Goal: Information Seeking & Learning: Learn about a topic

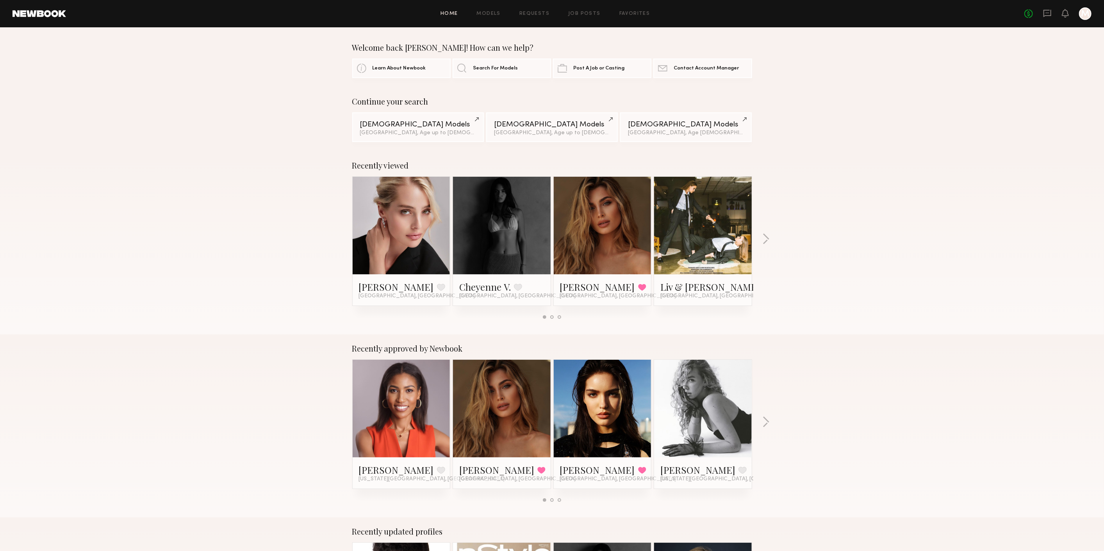
click at [1041, 12] on div "No fees up to $5,000 M" at bounding box center [1057, 13] width 67 height 12
click at [1045, 13] on icon at bounding box center [1047, 13] width 9 height 9
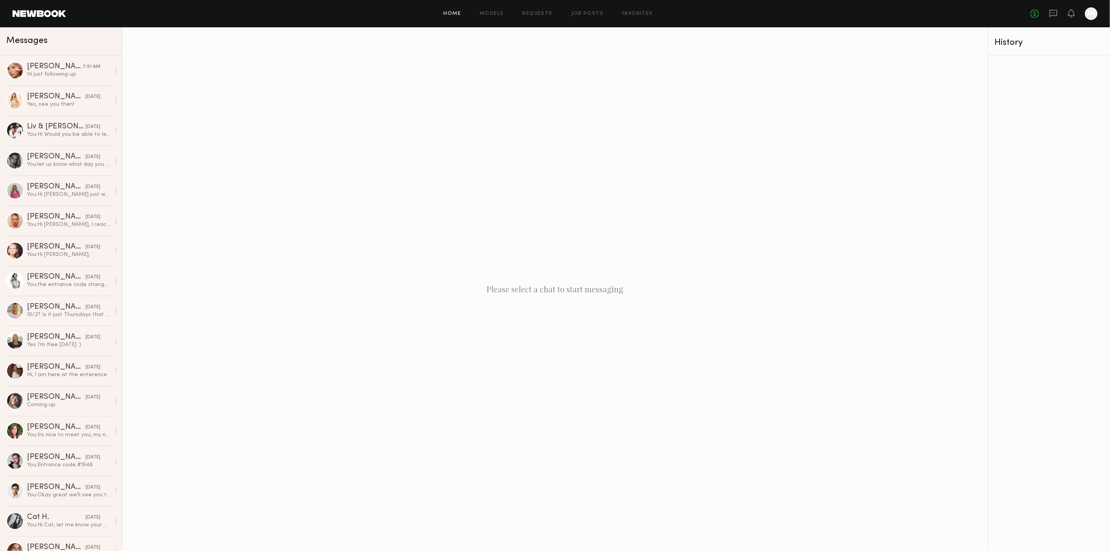
click at [454, 11] on link "Home" at bounding box center [453, 13] width 18 height 5
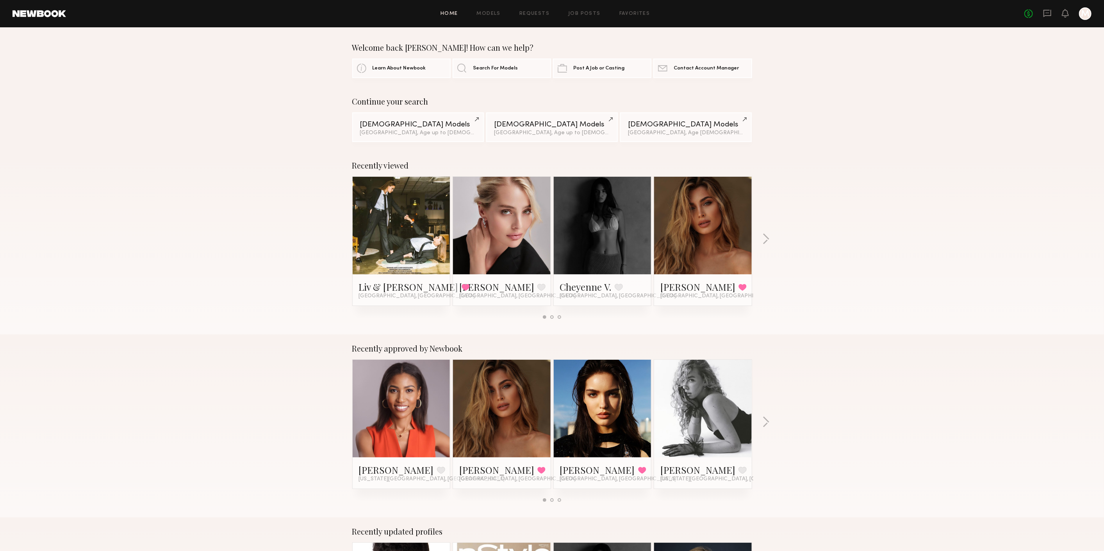
click at [448, 229] on div at bounding box center [402, 226] width 98 height 98
click at [403, 293] on div "Los Angeles, CA" at bounding box center [417, 296] width 116 height 6
click at [401, 282] on link "Liv & Maddie M." at bounding box center [409, 287] width 100 height 12
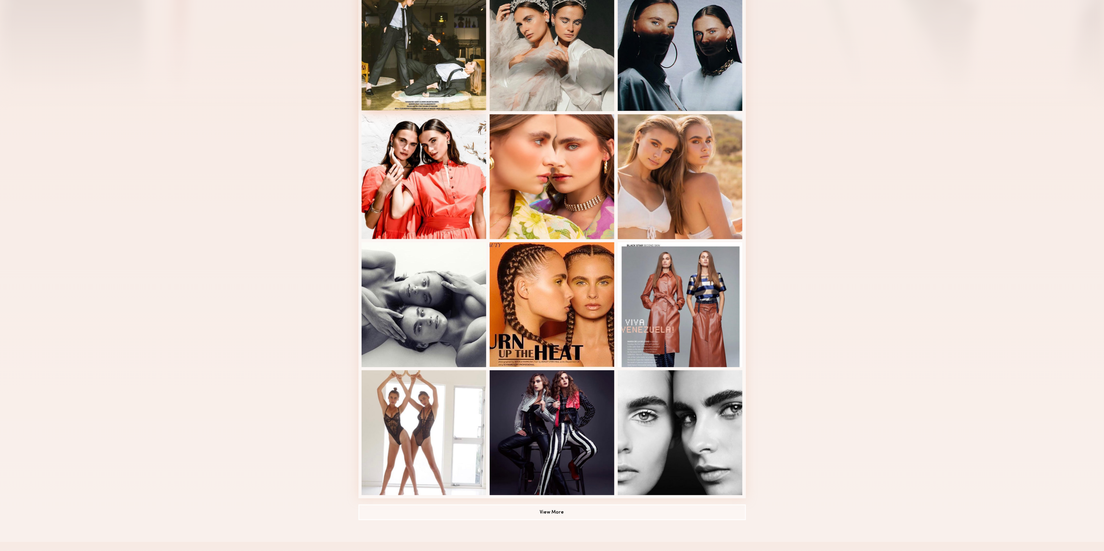
scroll to position [260, 0]
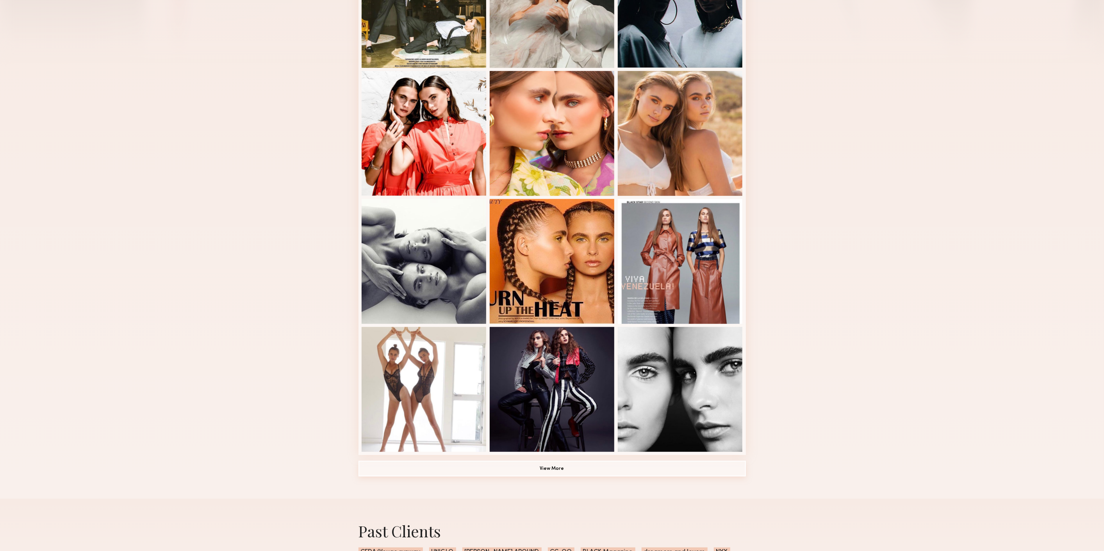
click at [552, 475] on button "View More" at bounding box center [551, 469] width 387 height 16
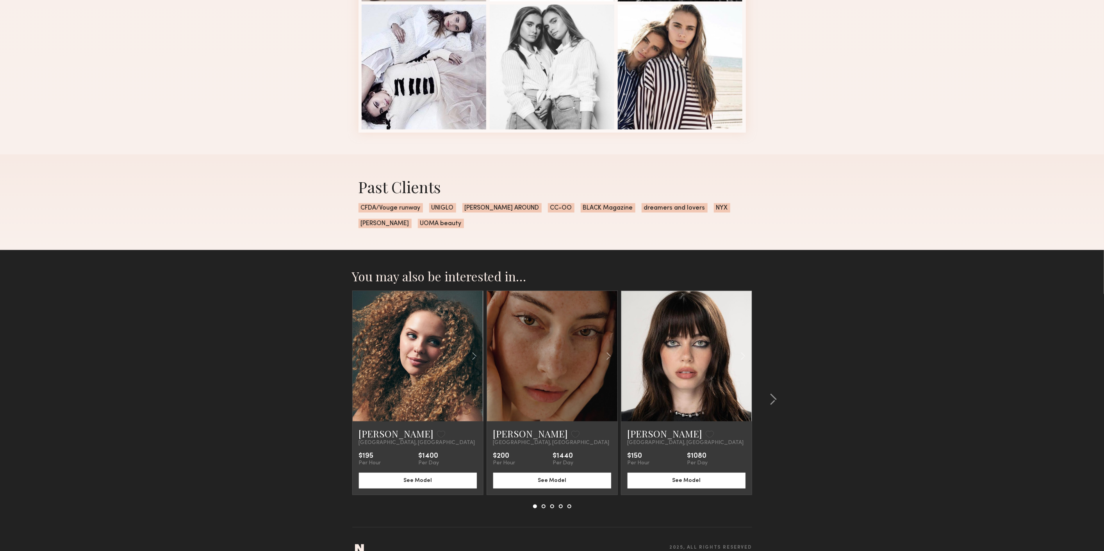
scroll to position [1112, 0]
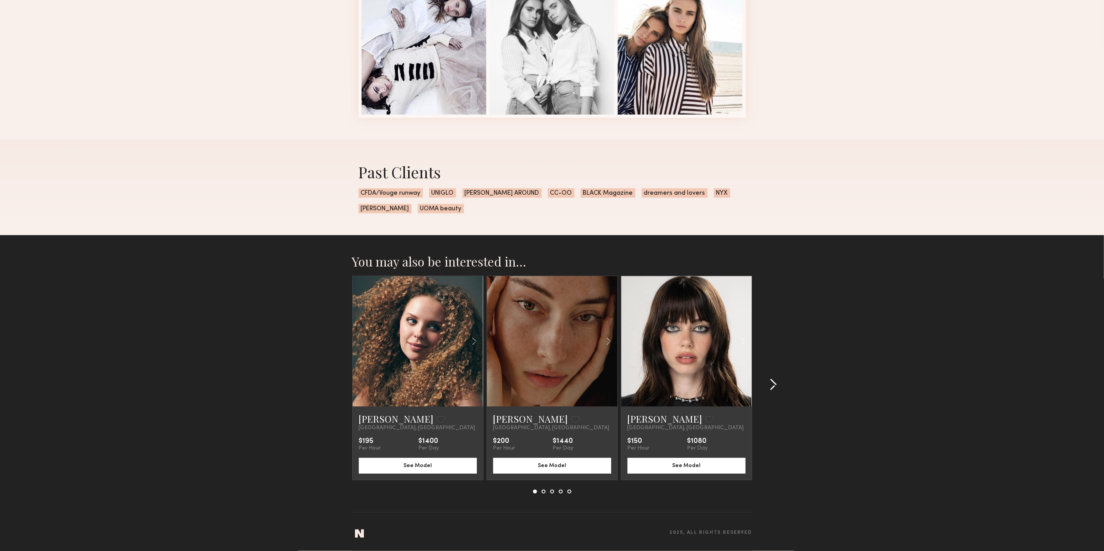
click at [770, 387] on common-icon at bounding box center [773, 385] width 8 height 12
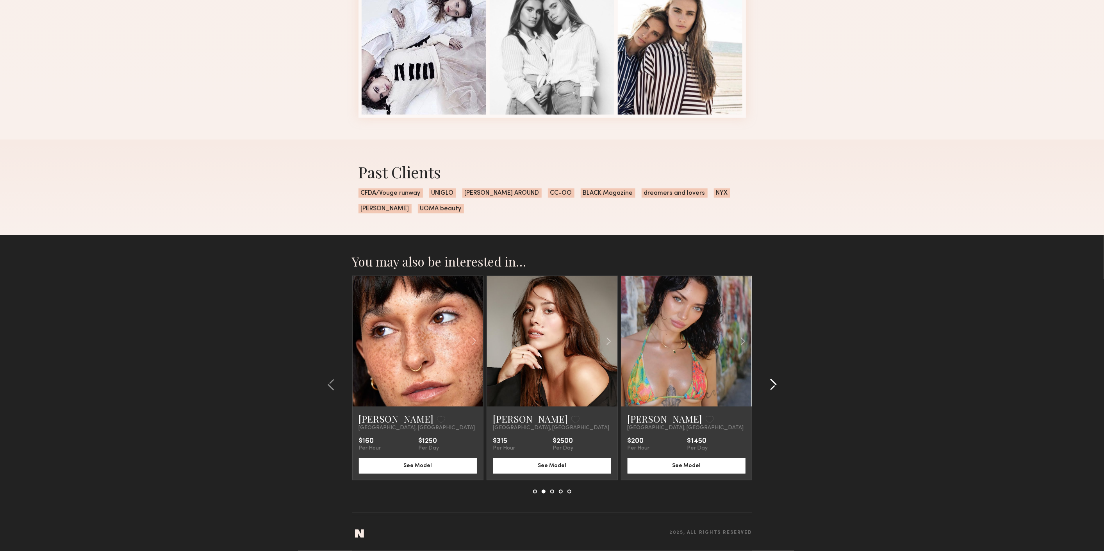
click at [770, 387] on common-icon at bounding box center [773, 385] width 8 height 12
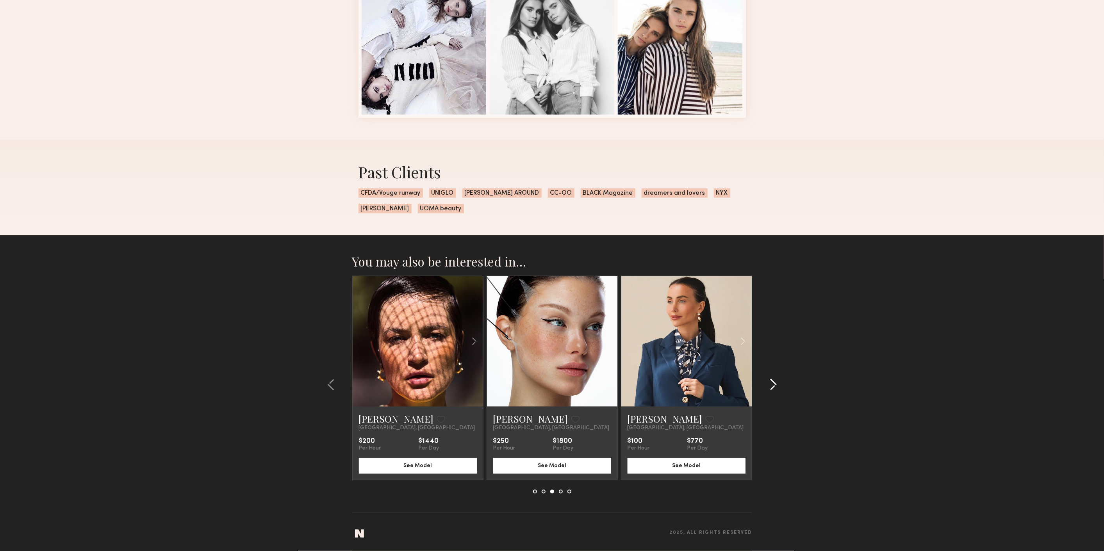
click at [770, 387] on common-icon at bounding box center [773, 385] width 8 height 12
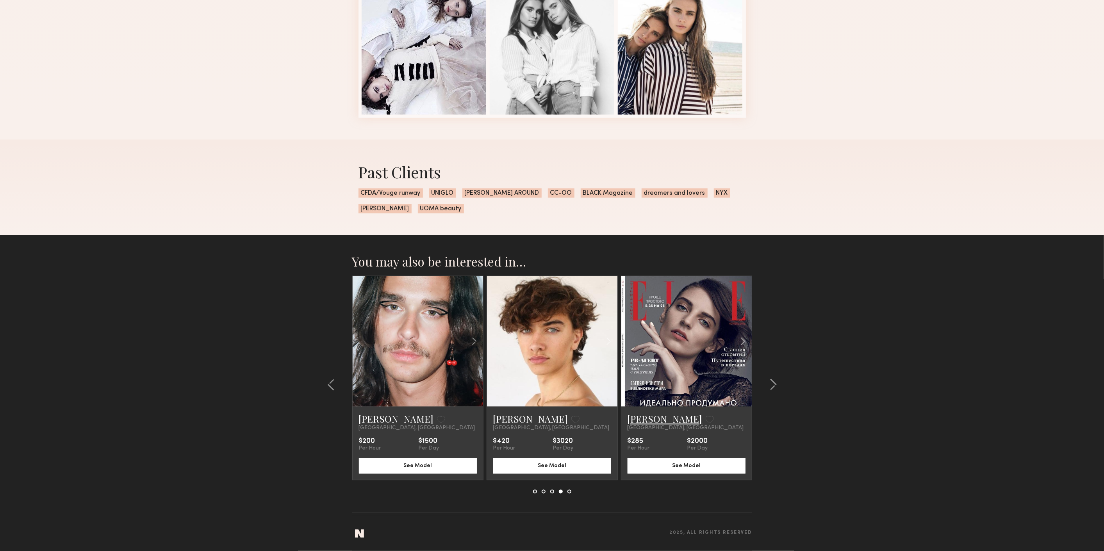
drag, startPoint x: 648, startPoint y: 415, endPoint x: 658, endPoint y: 420, distance: 10.8
click at [658, 420] on link "Ilana K." at bounding box center [664, 419] width 75 height 12
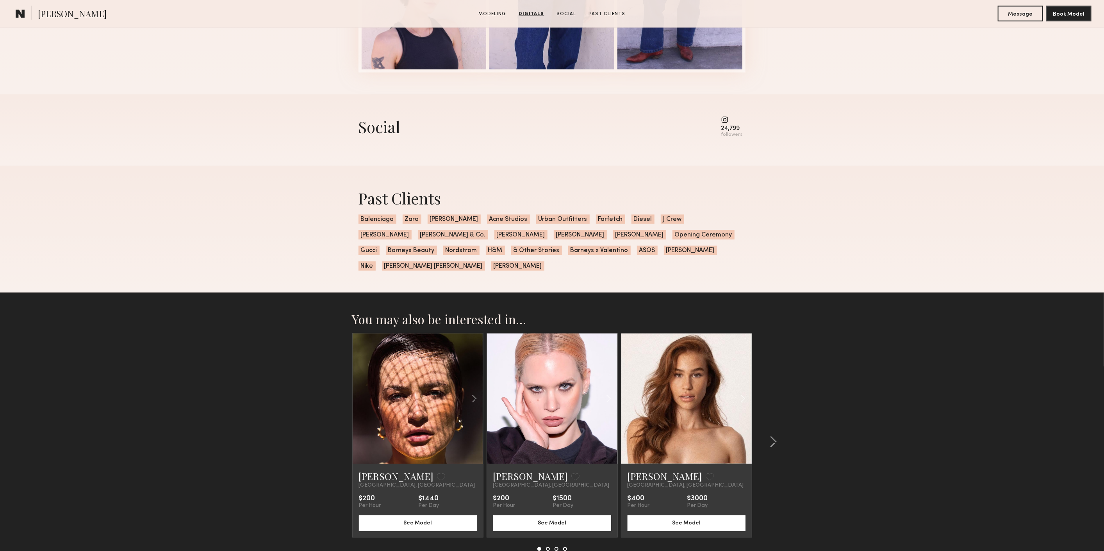
scroll to position [1041, 0]
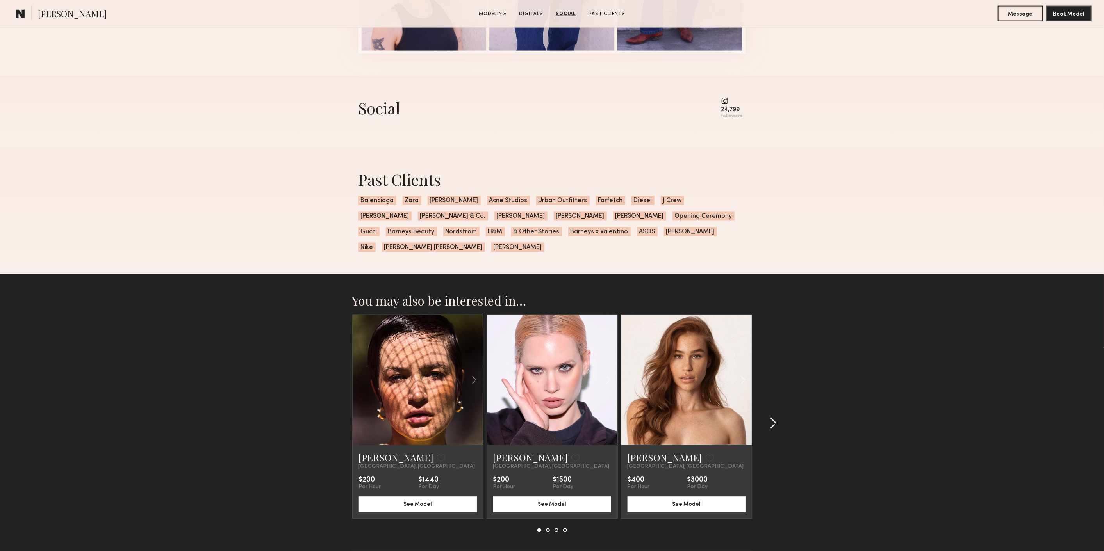
click at [776, 417] on common-icon at bounding box center [773, 423] width 8 height 12
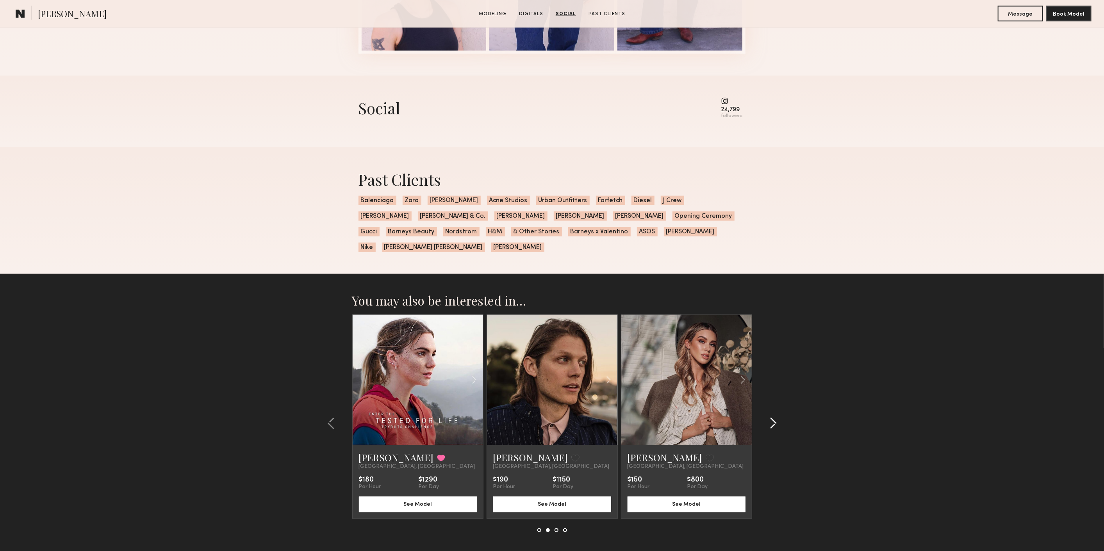
click at [773, 417] on common-icon at bounding box center [773, 423] width 8 height 12
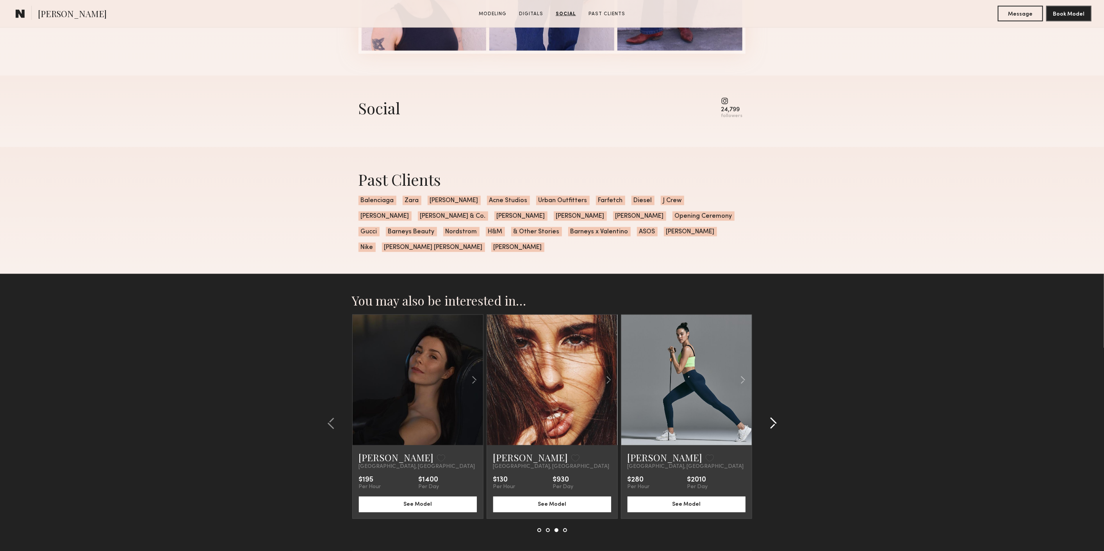
click at [771, 401] on div at bounding box center [770, 424] width 37 height 218
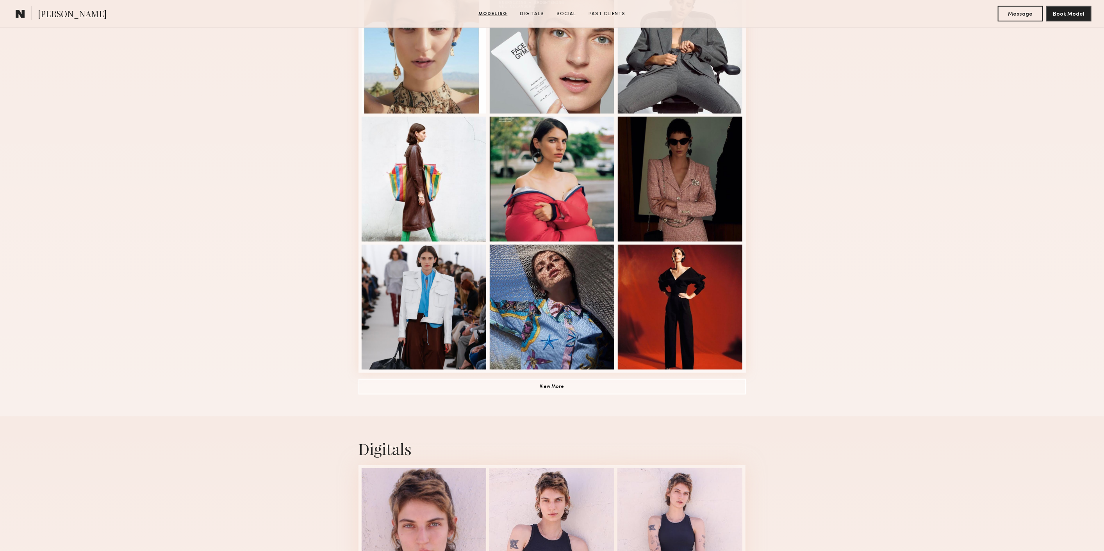
scroll to position [303, 0]
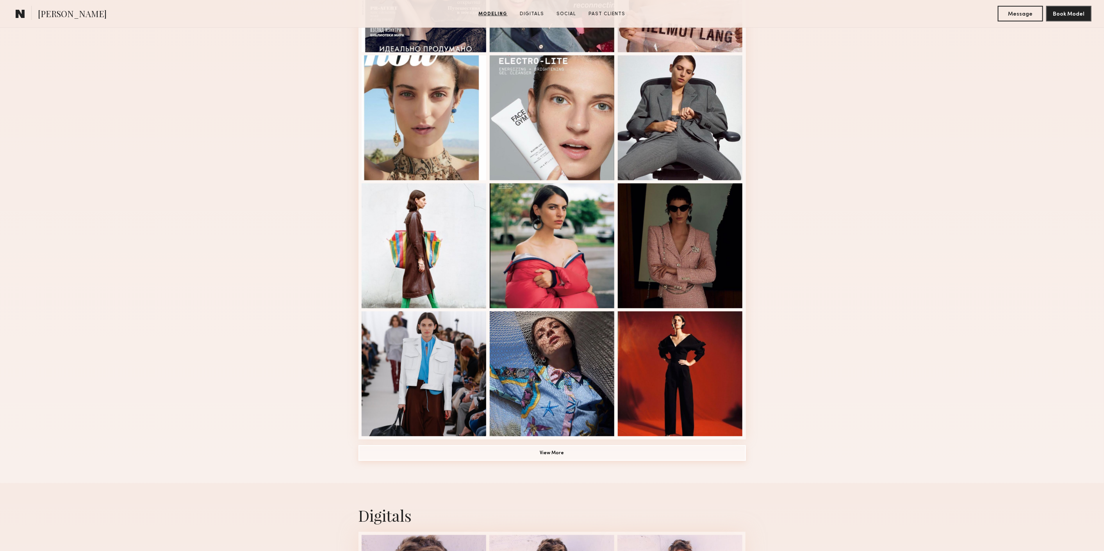
click at [683, 457] on button "View More" at bounding box center [551, 454] width 387 height 16
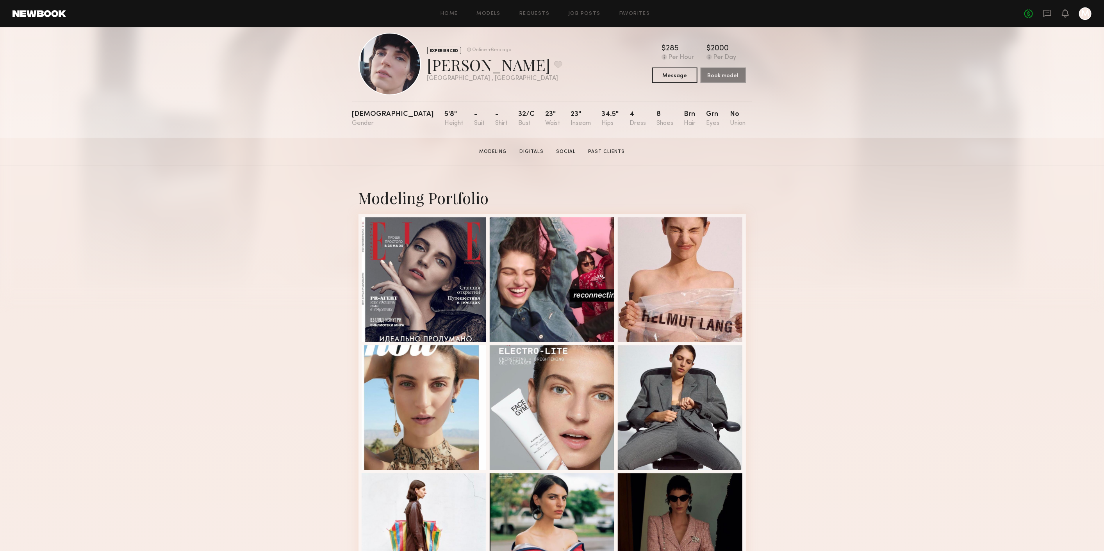
scroll to position [0, 0]
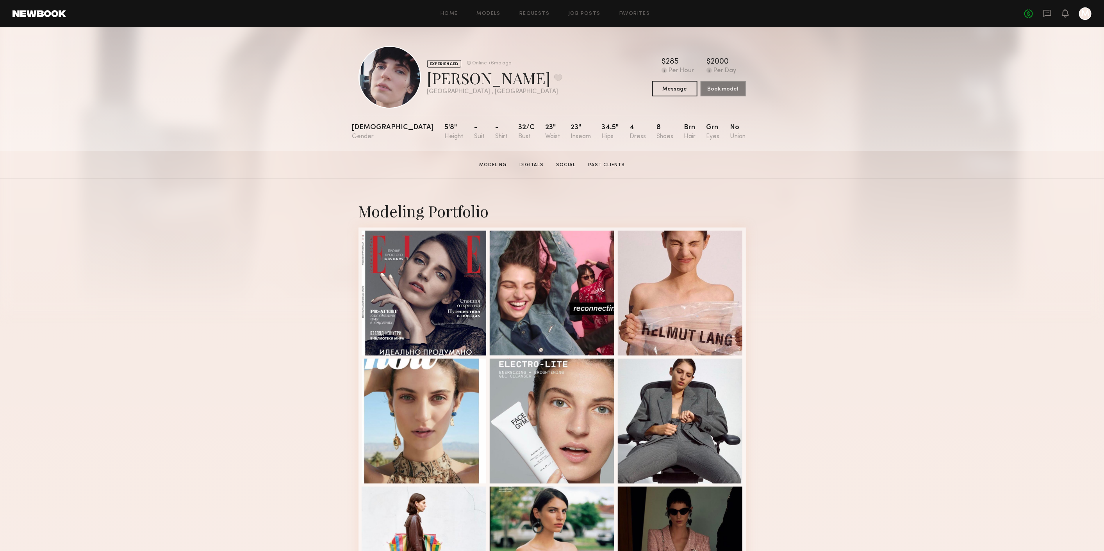
click at [597, 163] on section "Modeling Digitals Social Past Clients" at bounding box center [552, 165] width 152 height 8
click at [598, 169] on link "Past Clients" at bounding box center [606, 165] width 43 height 7
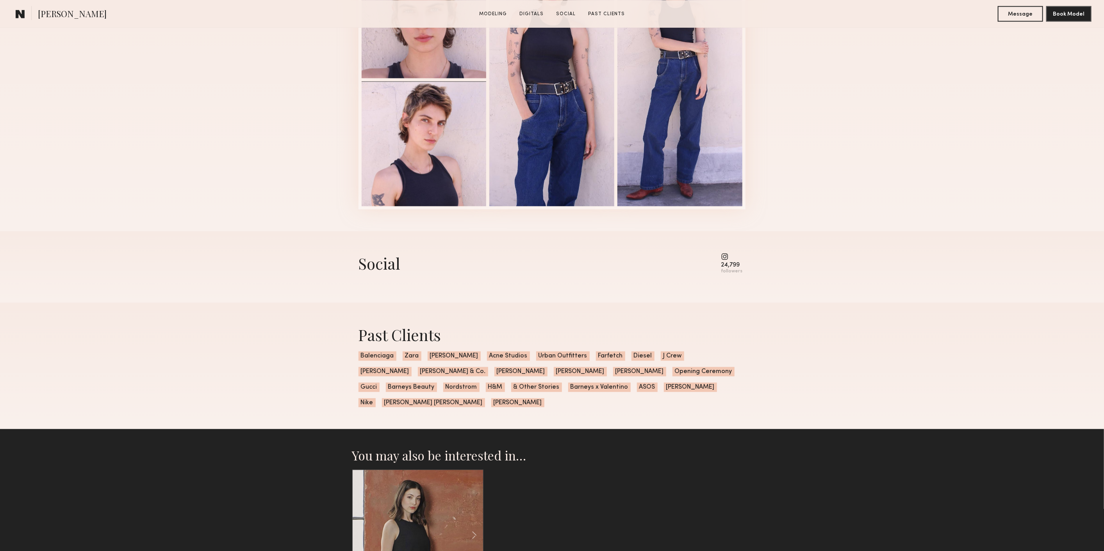
scroll to position [1556, 0]
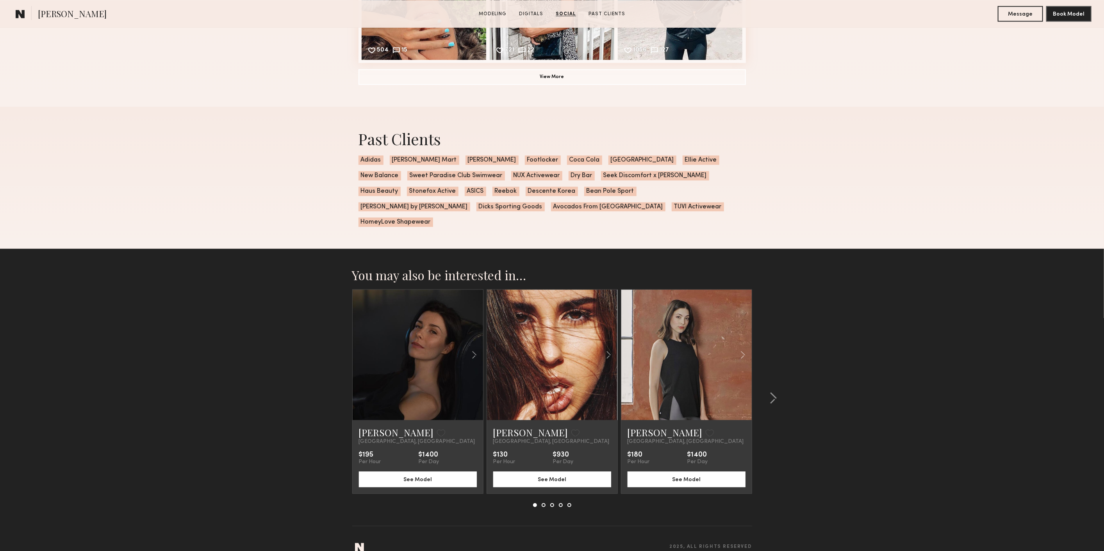
scroll to position [1370, 0]
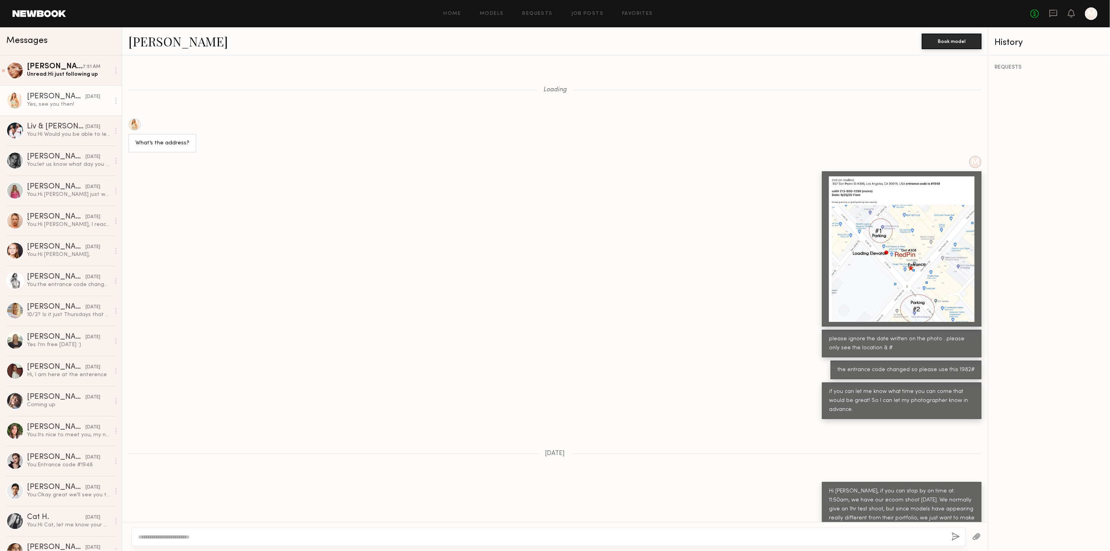
scroll to position [173, 0]
